Goal: Information Seeking & Learning: Learn about a topic

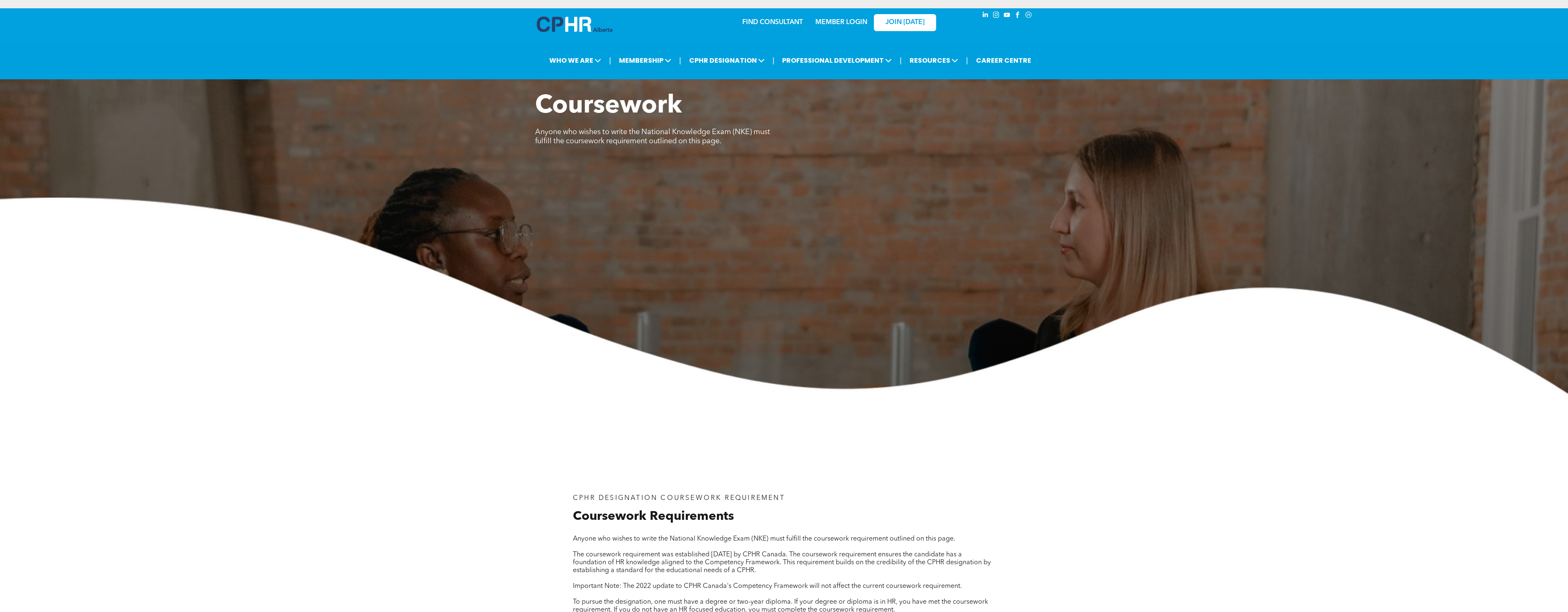
scroll to position [748, 0]
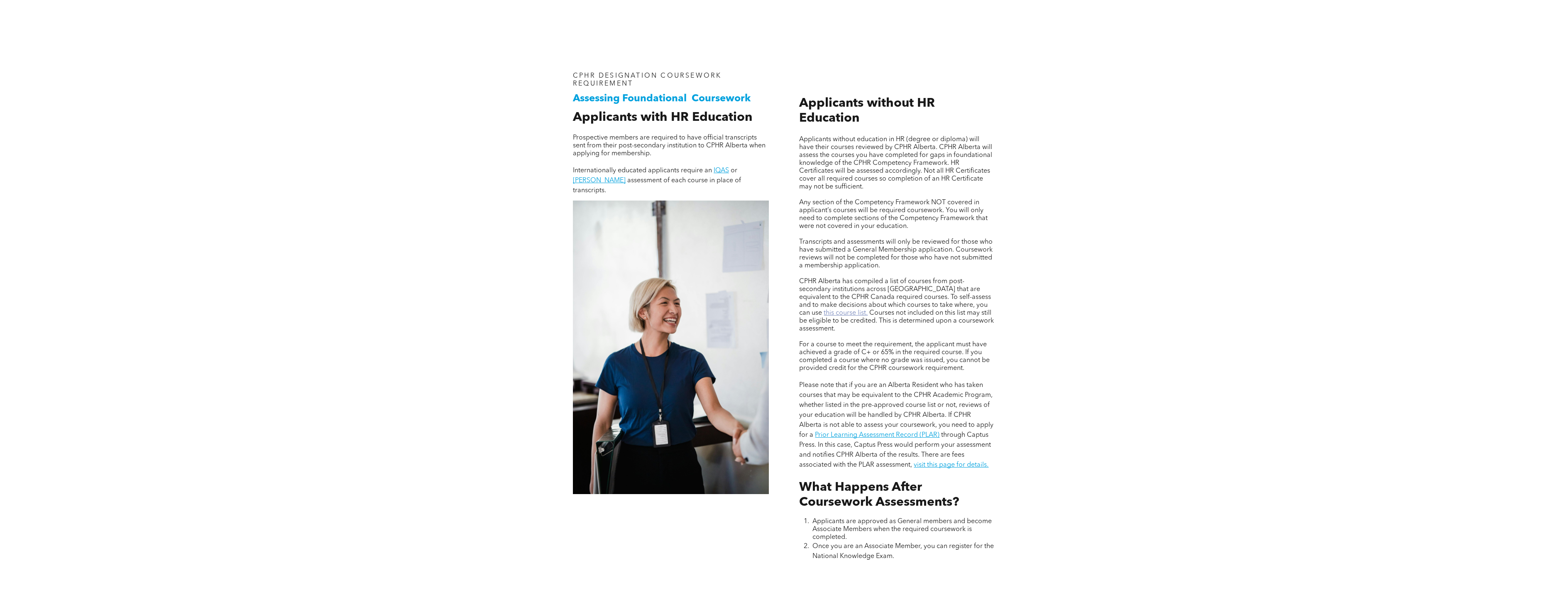
click at [867, 310] on link "this course list." at bounding box center [845, 313] width 44 height 7
click at [909, 434] on link "Prior Learning Assessment Record (PLAR)" at bounding box center [877, 435] width 125 height 7
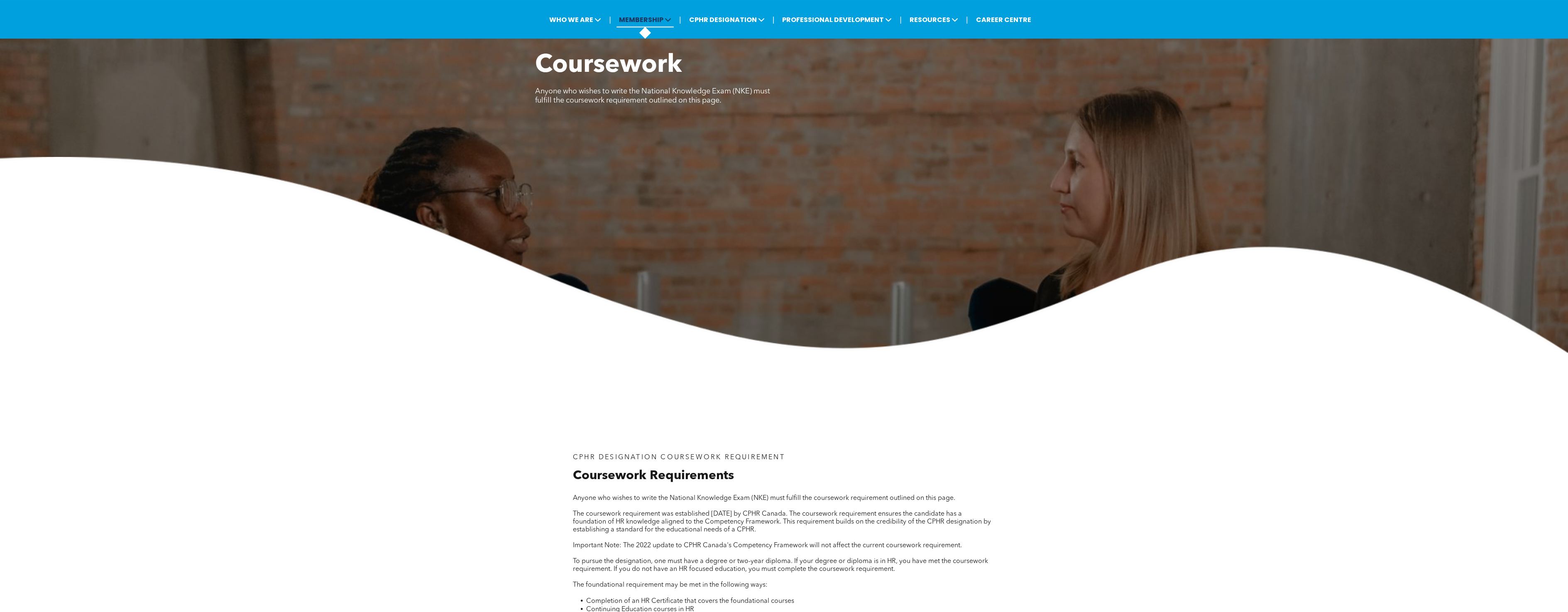
scroll to position [0, 0]
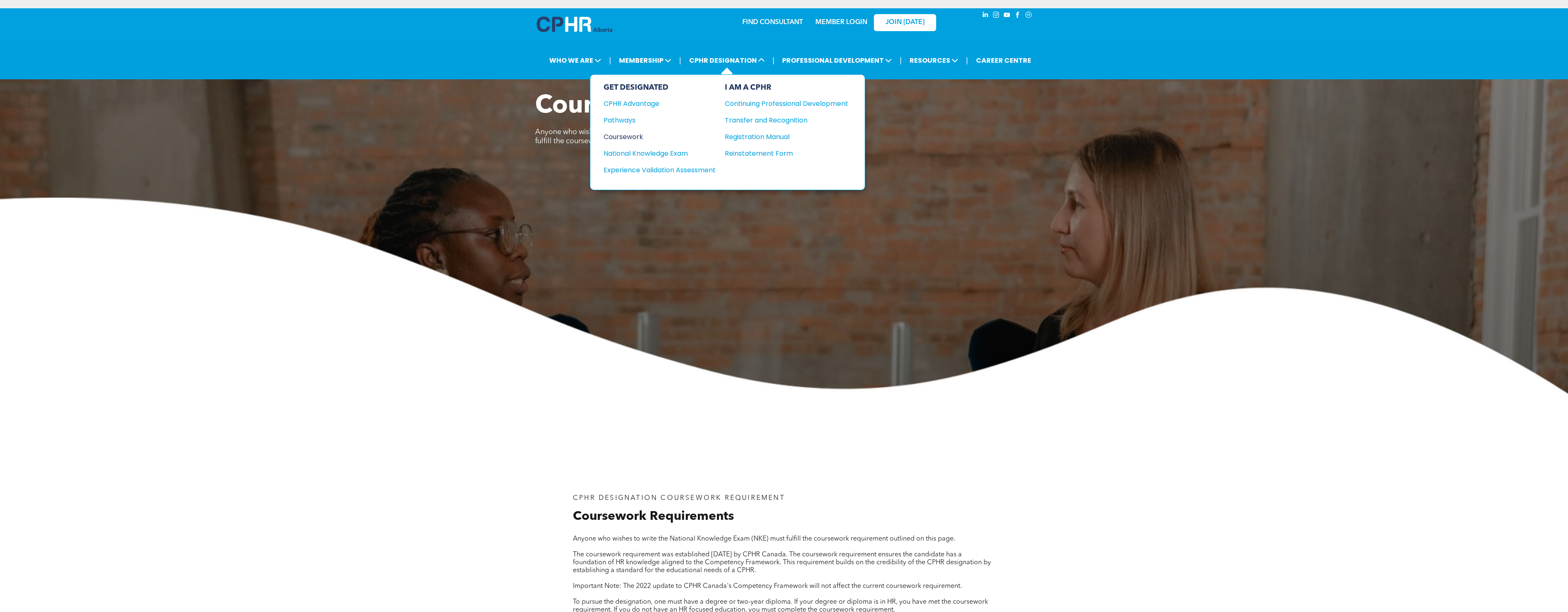
click at [636, 133] on div "Coursework" at bounding box center [654, 136] width 101 height 10
click at [652, 107] on div "CPHR Advantage" at bounding box center [654, 104] width 101 height 10
